Goal: Transaction & Acquisition: Purchase product/service

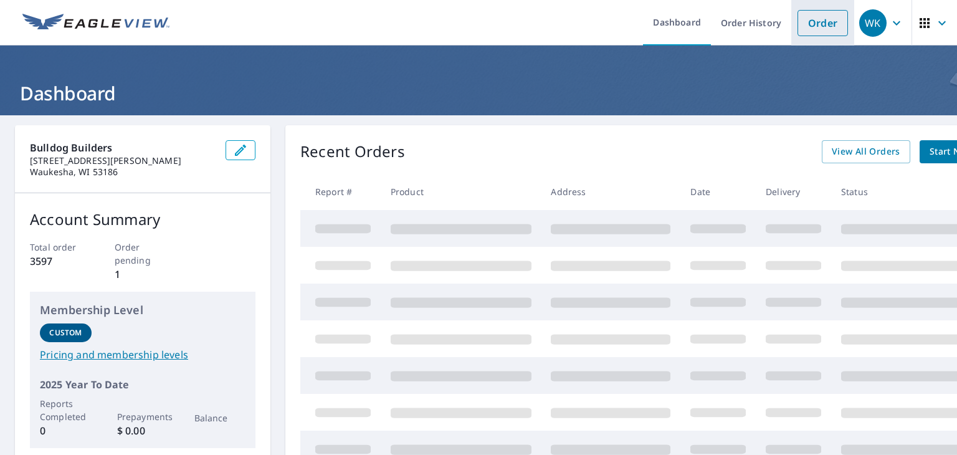
click at [802, 33] on link "Order" at bounding box center [822, 23] width 50 height 26
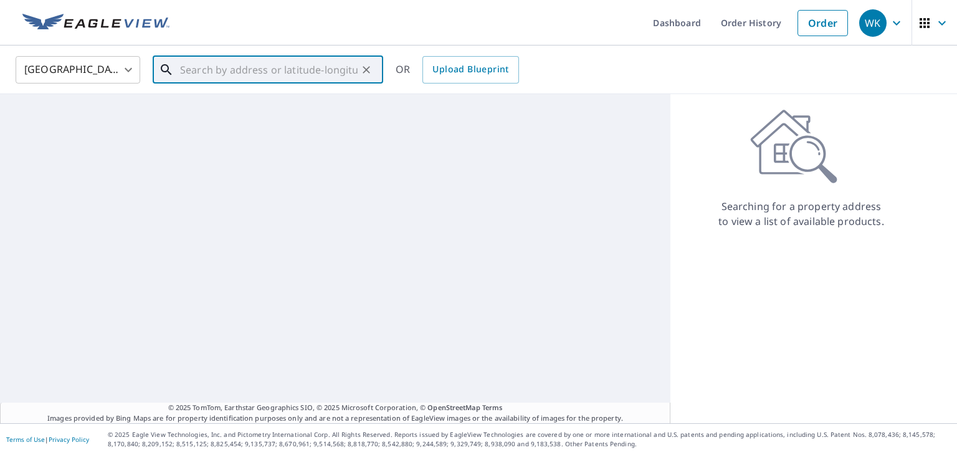
click at [306, 75] on input "text" at bounding box center [269, 69] width 178 height 35
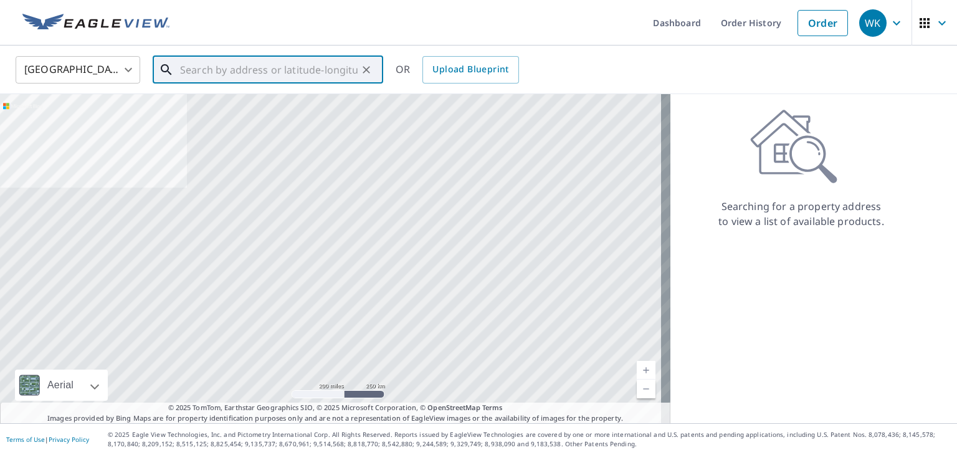
paste input "N7979 [PERSON_NAME]"
paste input "Ixonia"
paste input "WI"
paste input "53036"
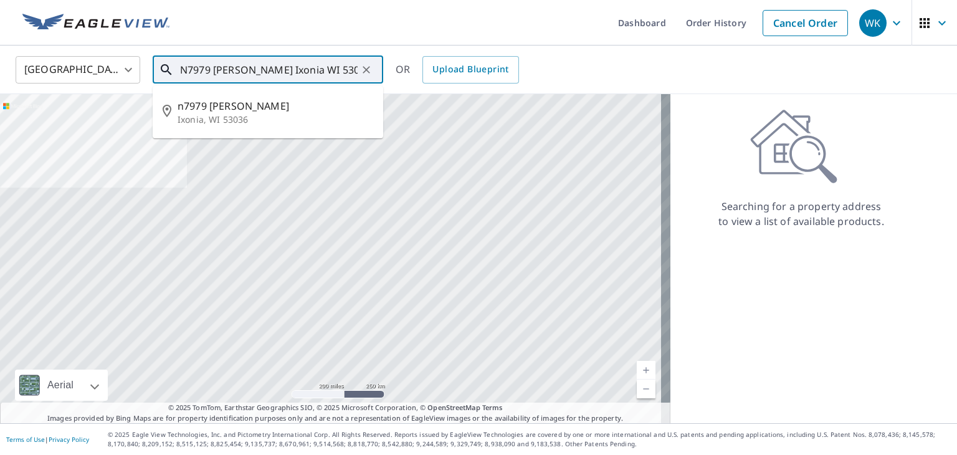
type input "N7979 [PERSON_NAME] Ixonia WI 53036"
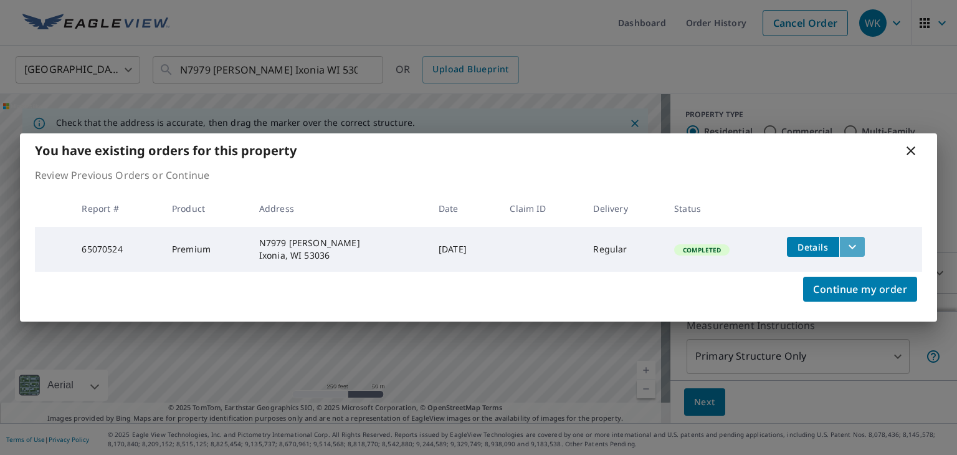
click at [851, 249] on icon "filesDropdownBtn-65070524" at bounding box center [852, 246] width 15 height 15
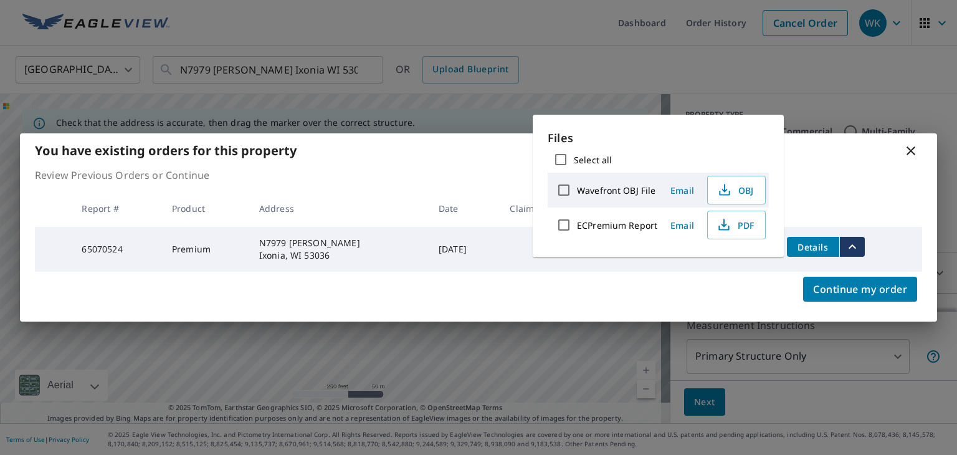
click at [875, 180] on p "Review Previous Orders or Continue" at bounding box center [478, 175] width 887 height 15
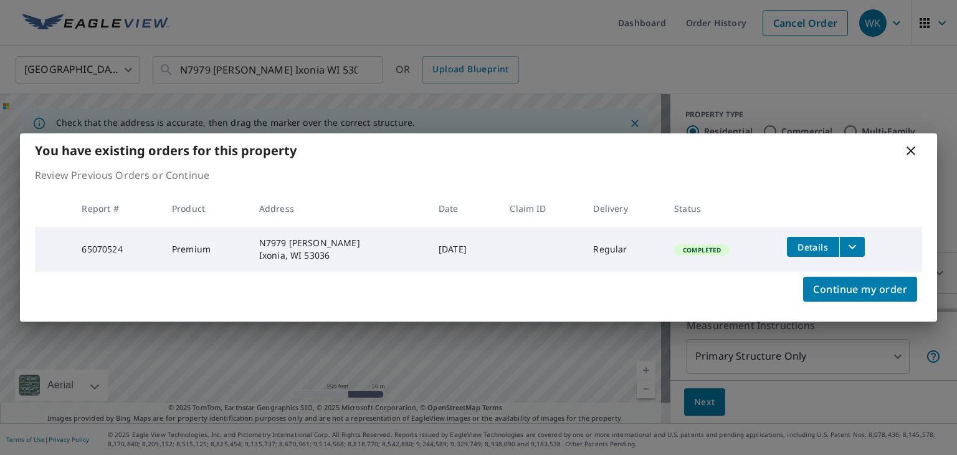
click at [904, 148] on icon at bounding box center [910, 150] width 15 height 15
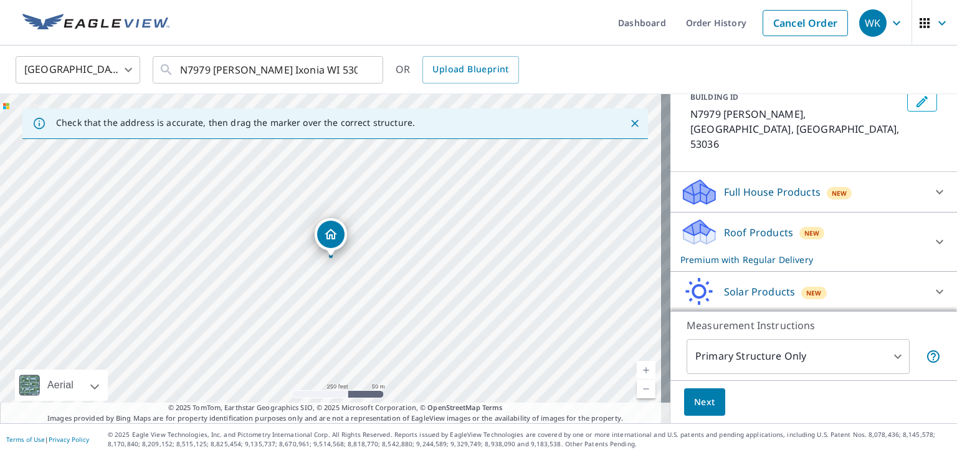
scroll to position [92, 0]
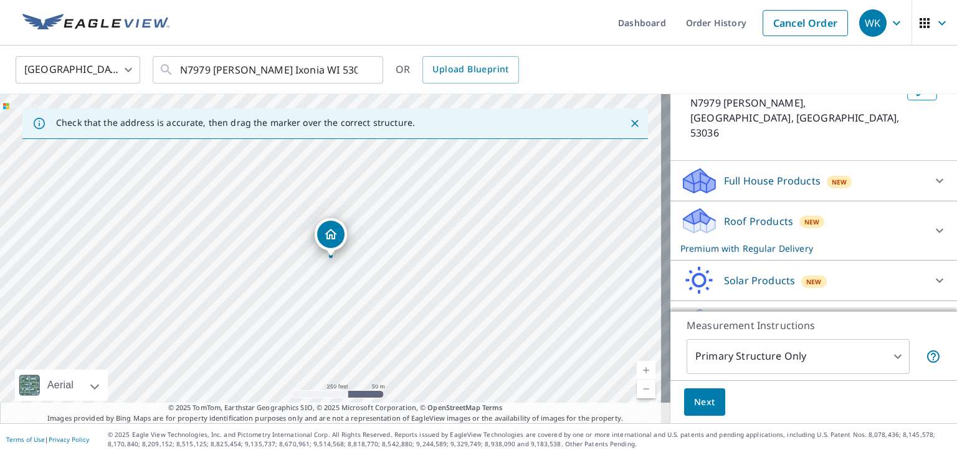
click at [753, 166] on div "Full House Products New" at bounding box center [802, 180] width 244 height 29
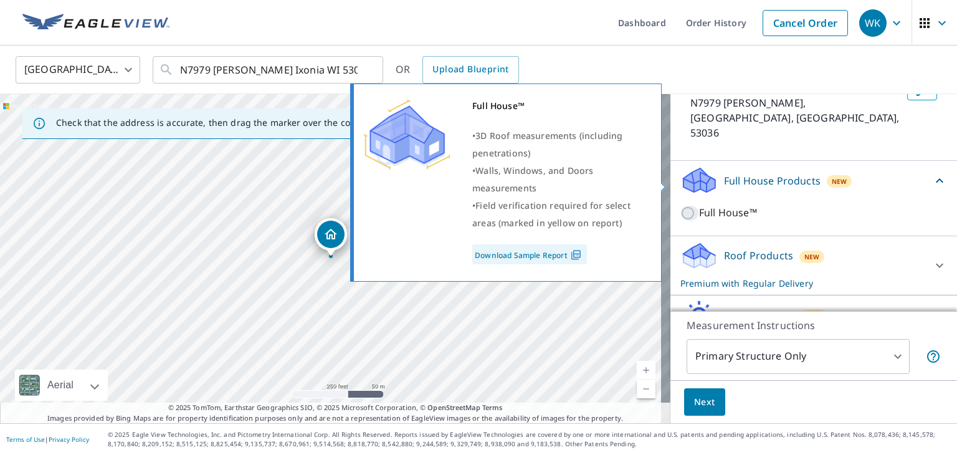
click at [683, 206] on input "Full House™" at bounding box center [689, 213] width 19 height 15
checkbox input "true"
checkbox input "false"
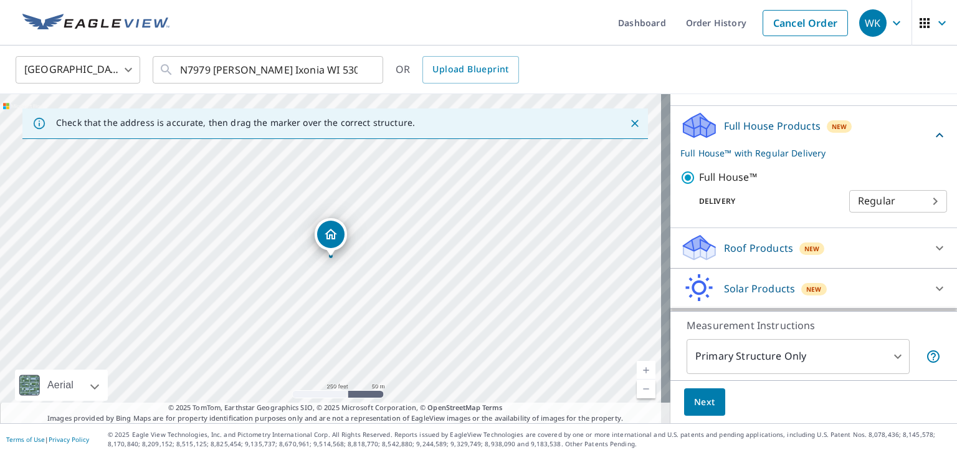
scroll to position [154, 0]
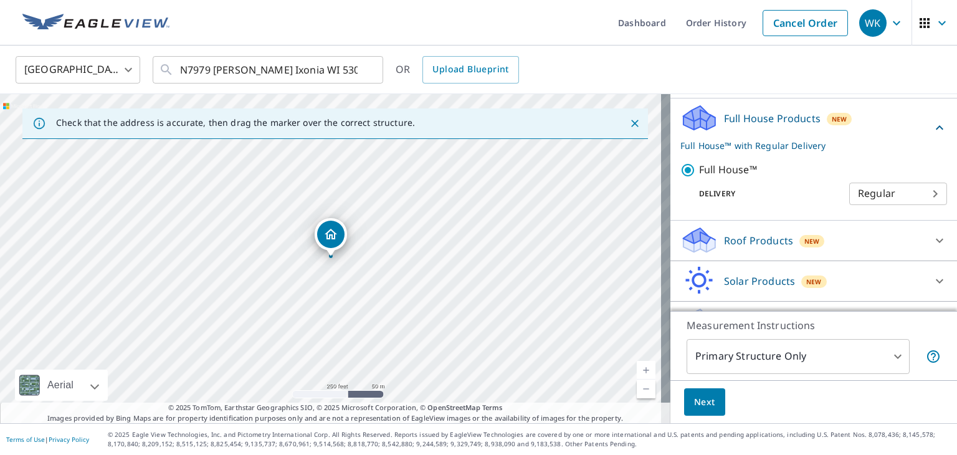
click at [696, 405] on span "Next" at bounding box center [704, 402] width 21 height 16
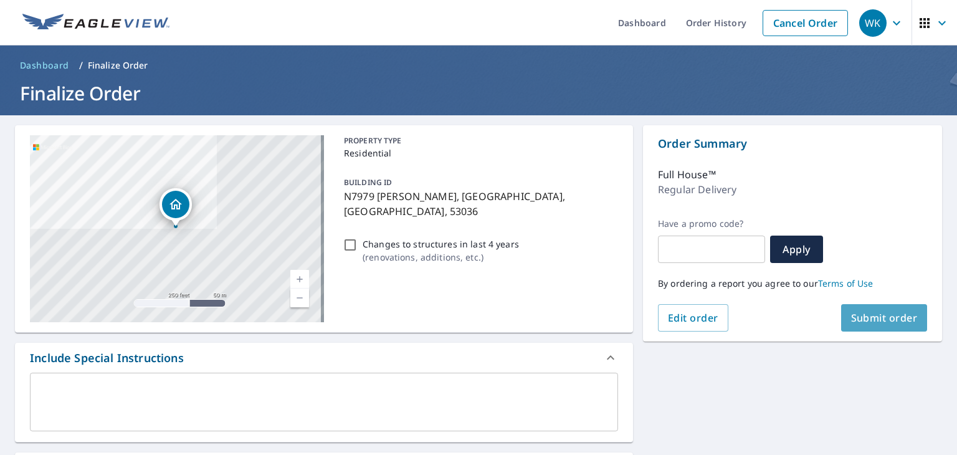
click at [865, 322] on span "Submit order" at bounding box center [884, 318] width 67 height 14
checkbox input "true"
